Goal: Transaction & Acquisition: Purchase product/service

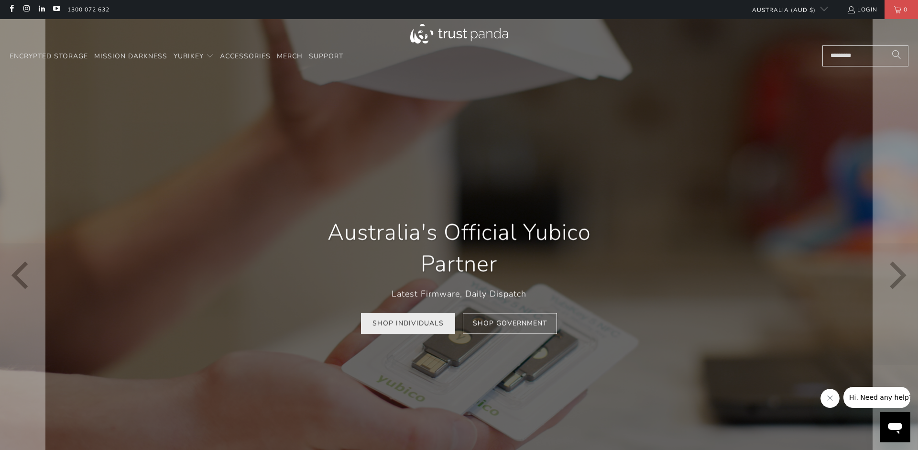
click at [402, 324] on link "Shop Individuals" at bounding box center [408, 324] width 94 height 22
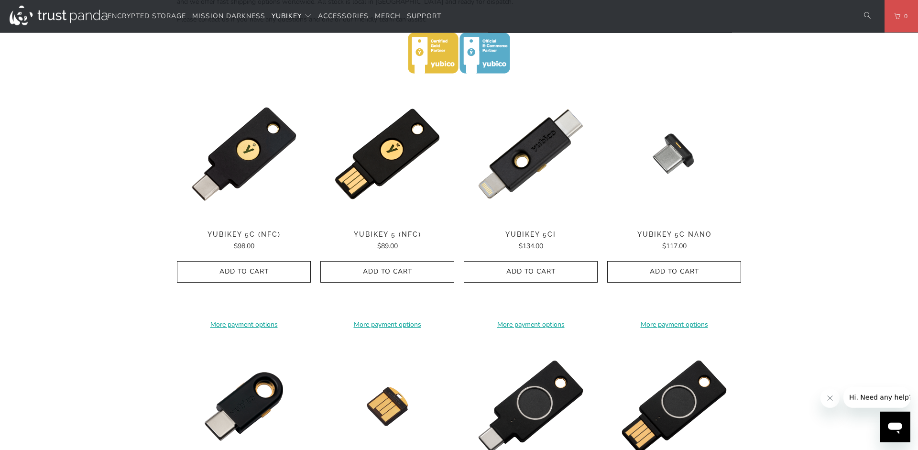
scroll to position [439, 0]
click at [404, 164] on img at bounding box center [387, 154] width 134 height 134
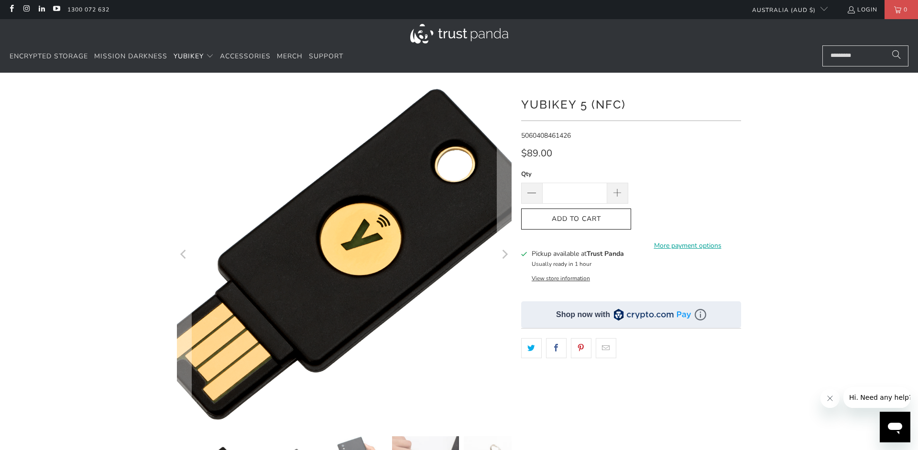
click at [344, 254] on img at bounding box center [344, 255] width 490 height 490
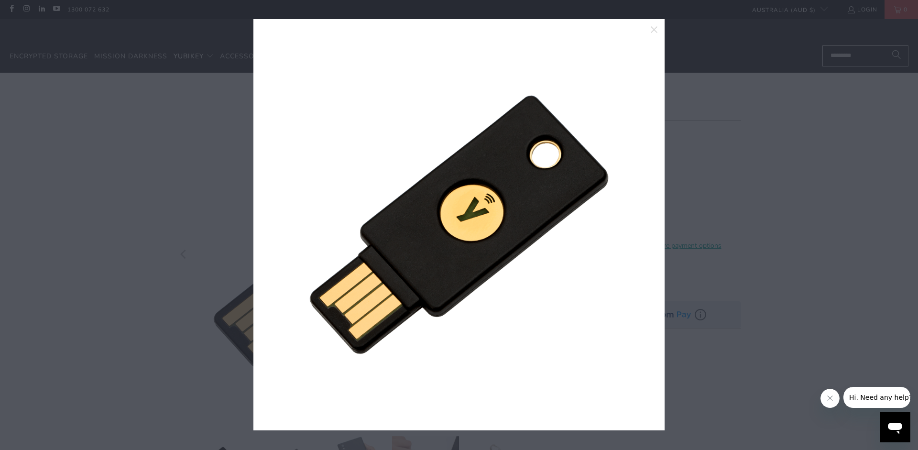
click at [801, 182] on div at bounding box center [459, 225] width 918 height 450
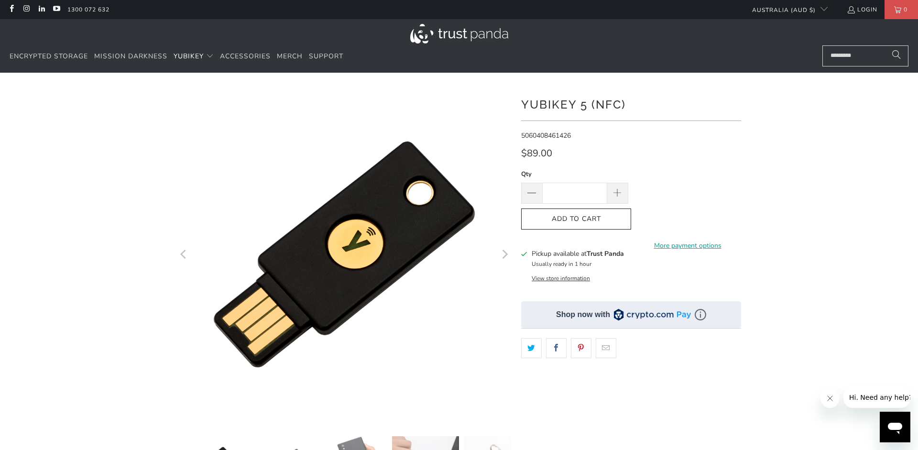
click at [519, 104] on div at bounding box center [459, 328] width 574 height 483
click at [616, 104] on h1 "YubiKey 5 (NFC)" at bounding box center [631, 103] width 220 height 19
drag, startPoint x: 626, startPoint y: 103, endPoint x: 525, endPoint y: 104, distance: 101.4
click at [525, 104] on h1 "YubiKey 5 (NFC)" at bounding box center [631, 103] width 220 height 19
copy h1 "YubiKey 5 (NFC)"
